Goal: Find specific page/section: Find specific page/section

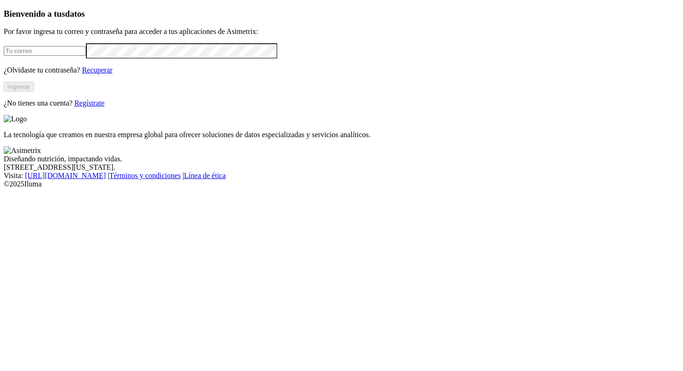
type input "[PERSON_NAME][EMAIL_ADDRESS][PERSON_NAME][DOMAIN_NAME]"
click at [34, 92] on button "Ingresar" at bounding box center [19, 87] width 30 height 10
